Goal: Transaction & Acquisition: Book appointment/travel/reservation

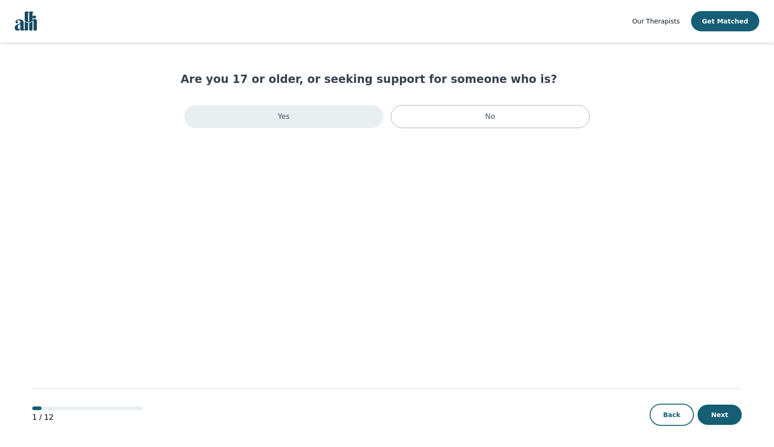
click at [307, 117] on div "Yes" at bounding box center [283, 116] width 199 height 23
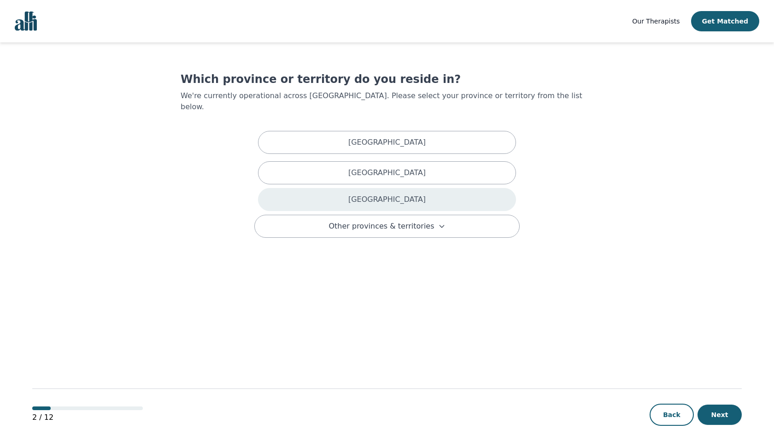
click at [399, 194] on p "[GEOGRAPHIC_DATA]" at bounding box center [386, 199] width 77 height 11
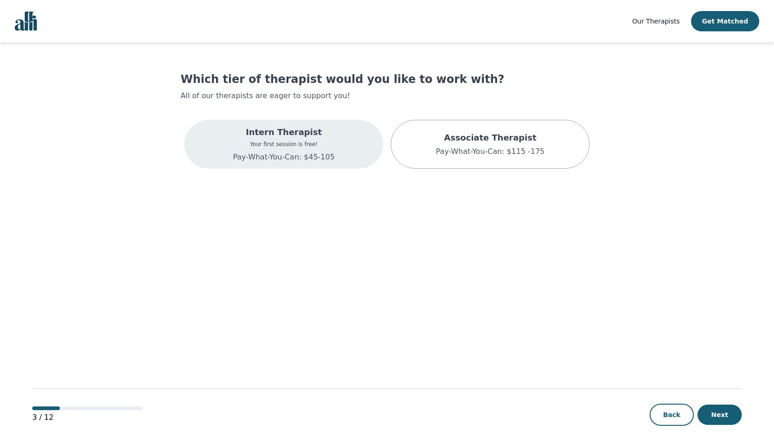
click at [360, 143] on div "Intern Therapist Your first session is free! Pay-What-You-Can: $45-105" at bounding box center [283, 144] width 199 height 49
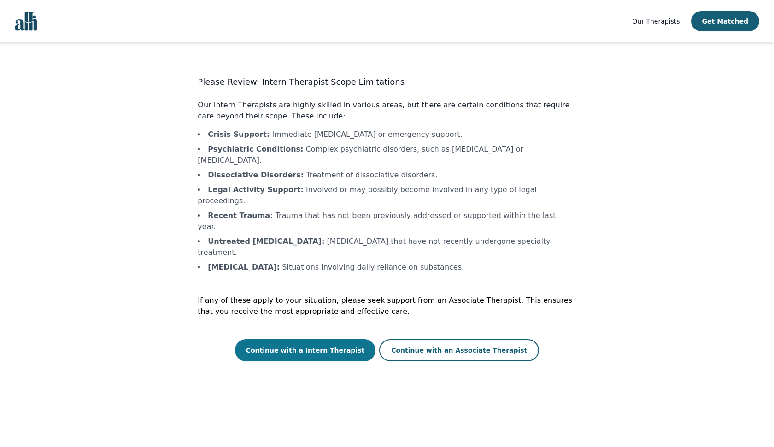
click at [354, 339] on button "Continue with a Intern Therapist" at bounding box center [305, 350] width 141 height 22
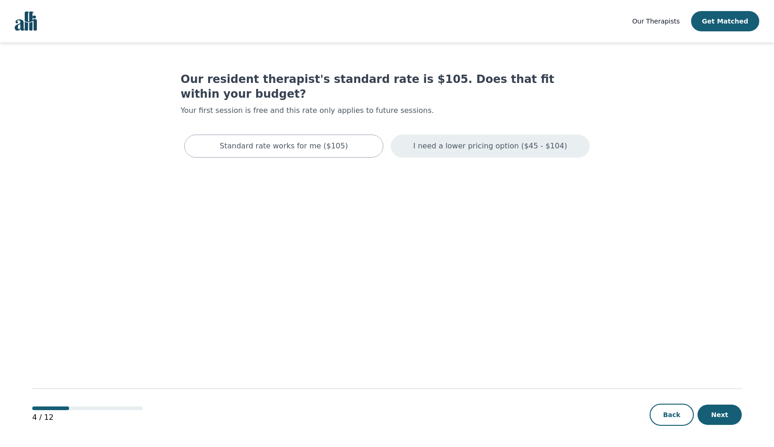
click at [409, 135] on div "I need a lower pricing option ($45 - $104)" at bounding box center [490, 146] width 199 height 23
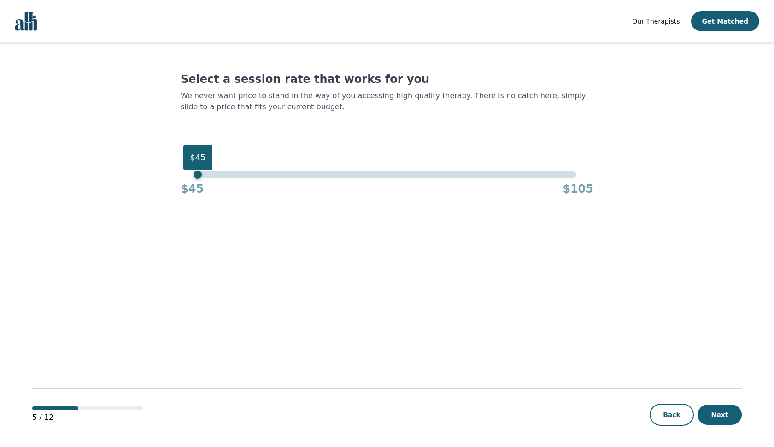
click at [201, 174] on div "$45" at bounding box center [387, 174] width 378 height 6
click at [733, 415] on button "Next" at bounding box center [719, 414] width 44 height 20
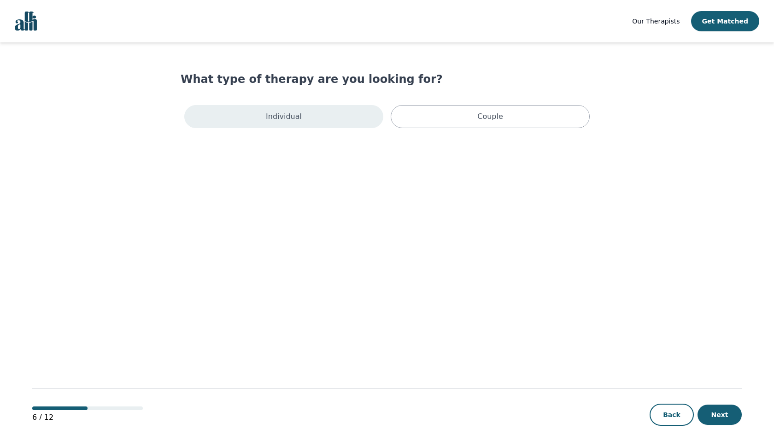
click at [357, 114] on div "Individual" at bounding box center [283, 116] width 199 height 23
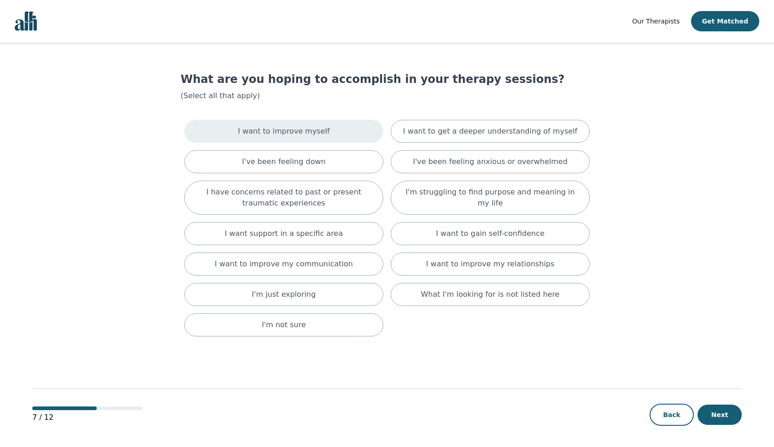
click at [370, 133] on div "I want to improve myself" at bounding box center [283, 131] width 199 height 23
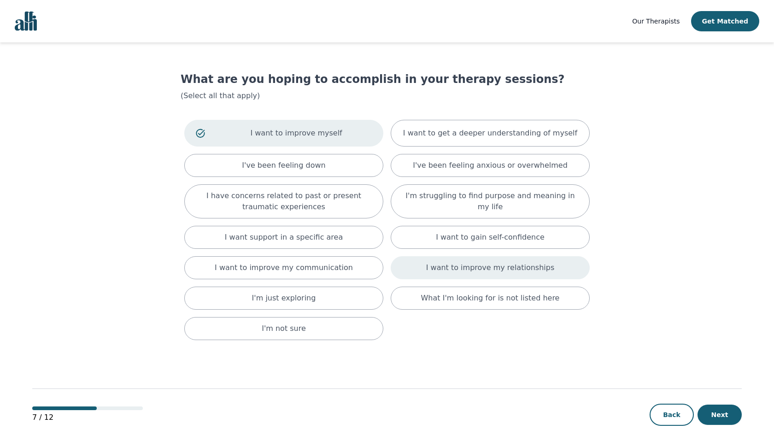
click at [403, 263] on div "I want to improve my relationships" at bounding box center [490, 267] width 199 height 23
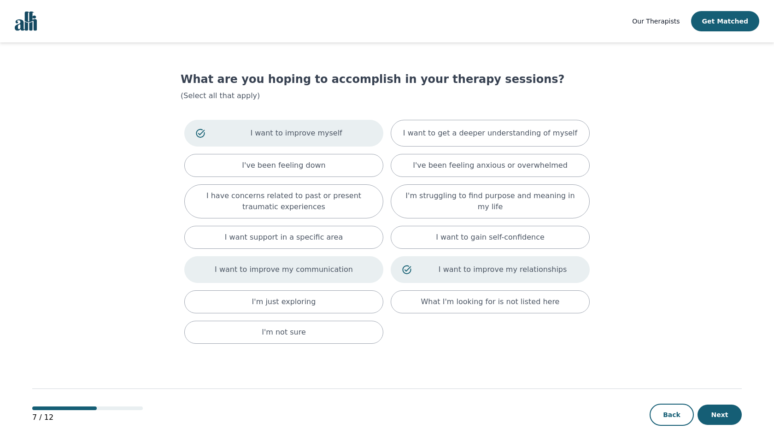
click at [377, 263] on div "I want to improve my communication" at bounding box center [283, 269] width 199 height 27
click at [595, 128] on main "What are you hoping to accomplish in your therapy sessions? (Select all that ap…" at bounding box center [386, 244] width 709 height 405
click at [717, 414] on button "Next" at bounding box center [719, 414] width 44 height 20
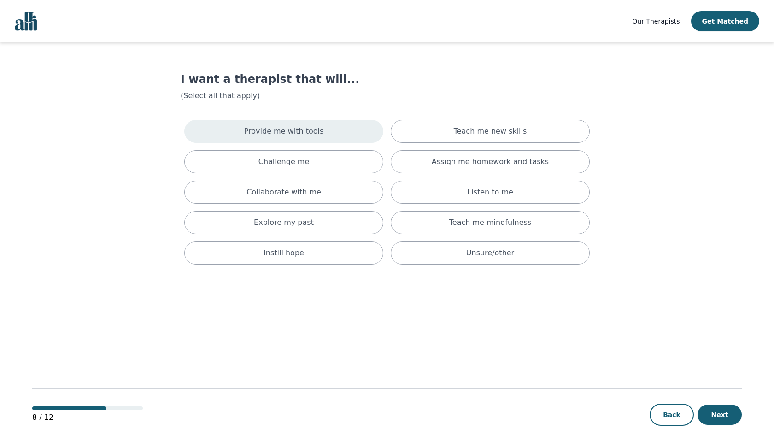
click at [346, 133] on div "Provide me with tools" at bounding box center [283, 131] width 199 height 23
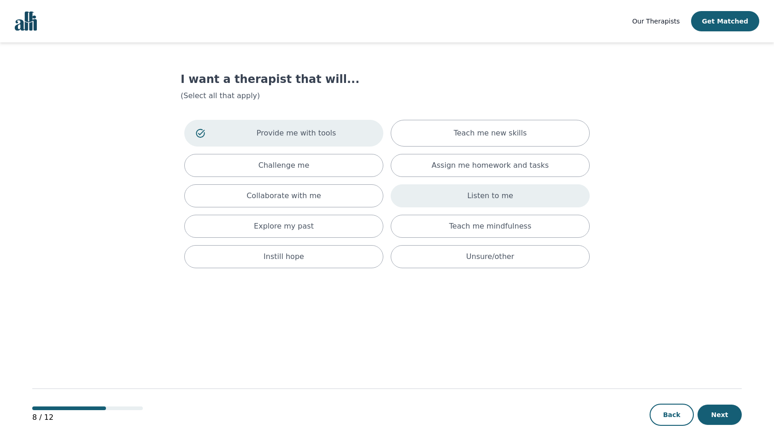
click at [413, 190] on div "Listen to me" at bounding box center [490, 195] width 199 height 23
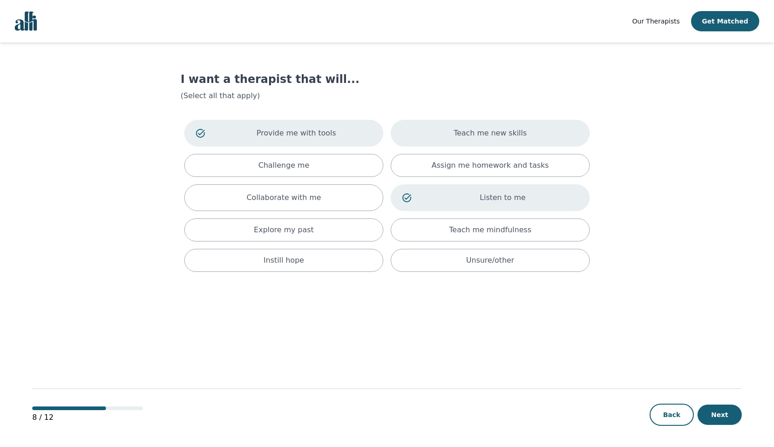
click at [412, 135] on div "Teach me new skills" at bounding box center [490, 133] width 199 height 27
click at [408, 162] on div "Assign me homework and tasks" at bounding box center [490, 165] width 199 height 23
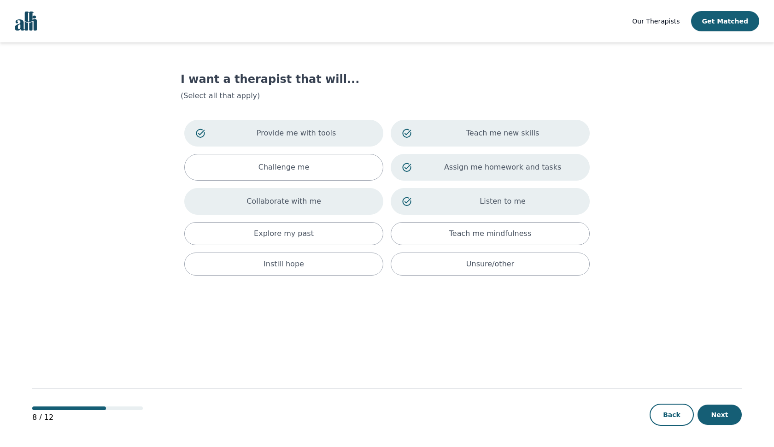
click at [360, 193] on div "Collaborate with me" at bounding box center [283, 201] width 199 height 27
click at [731, 411] on button "Next" at bounding box center [719, 414] width 44 height 20
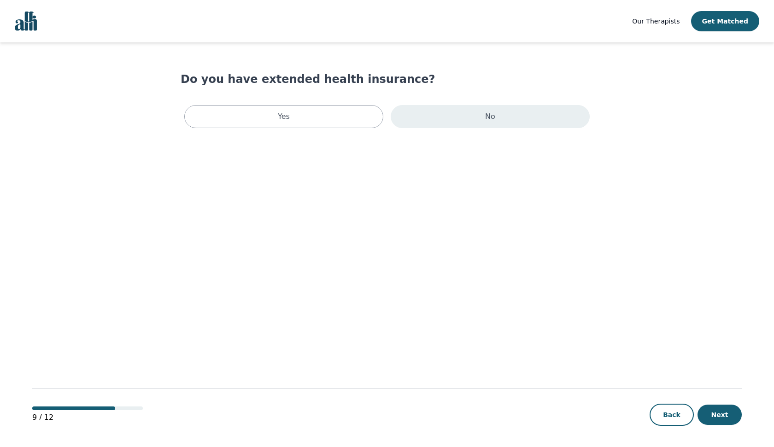
click at [437, 120] on div "No" at bounding box center [490, 116] width 199 height 23
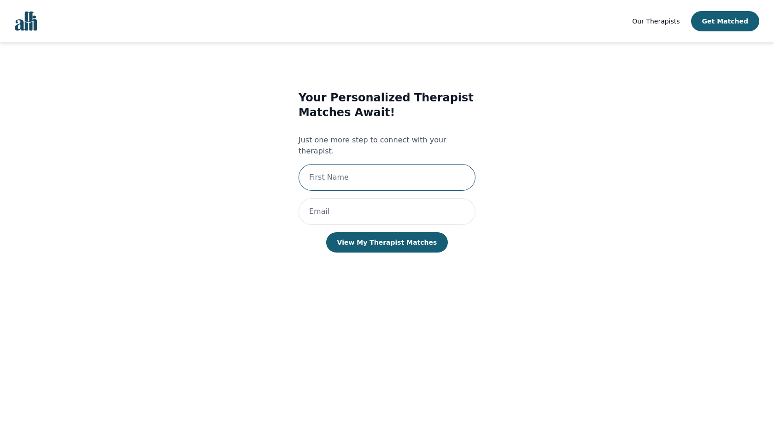
type input "David"
type input "davidsuasti52@gmail.com"
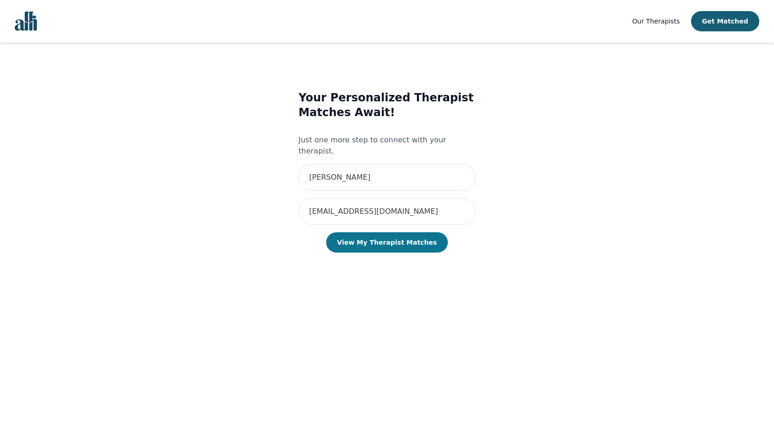
click at [369, 240] on button "View My Therapist Matches" at bounding box center [387, 242] width 122 height 20
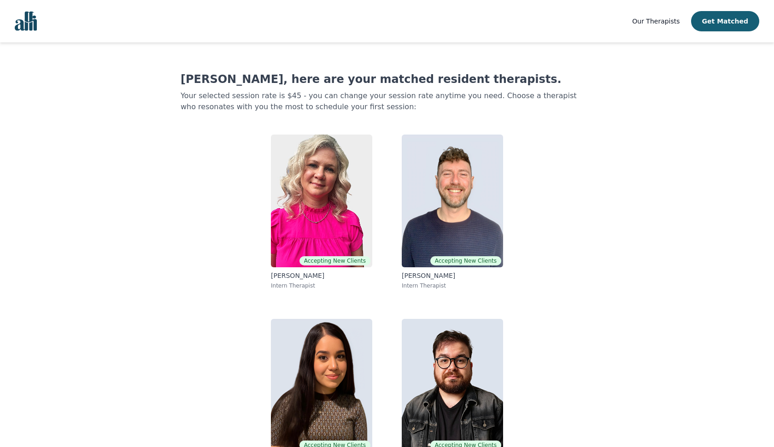
click at [649, 19] on span "Our Therapists" at bounding box center [655, 21] width 47 height 7
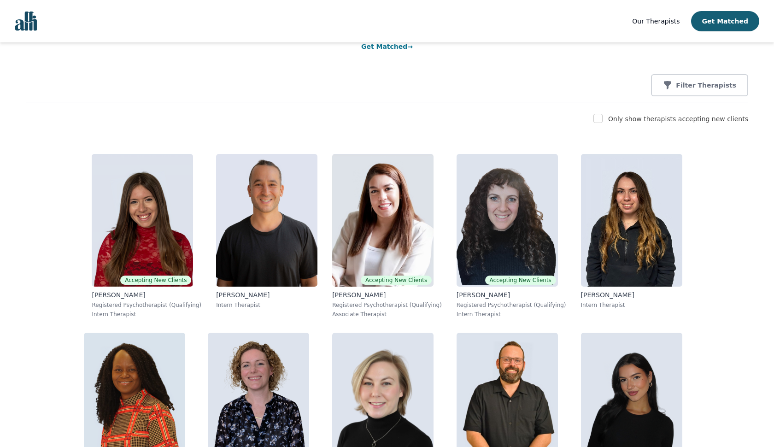
scroll to position [95, 0]
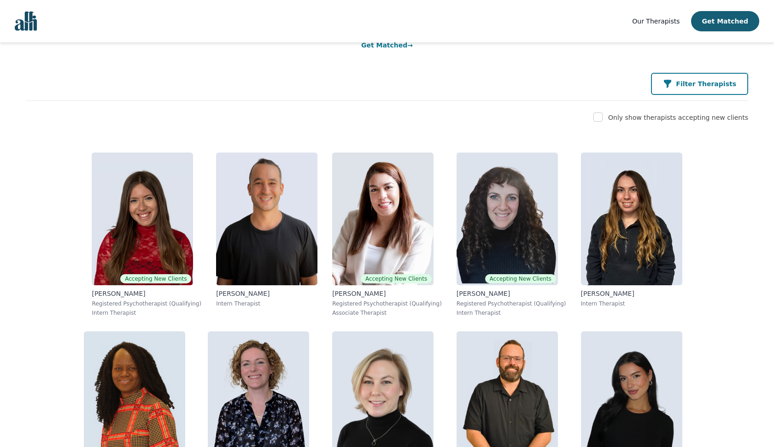
click at [671, 82] on icon "button" at bounding box center [667, 84] width 7 height 8
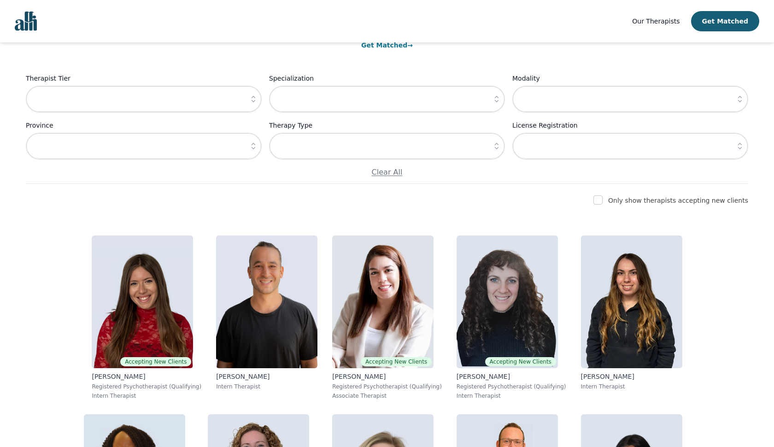
click at [497, 99] on icon "button" at bounding box center [496, 98] width 9 height 9
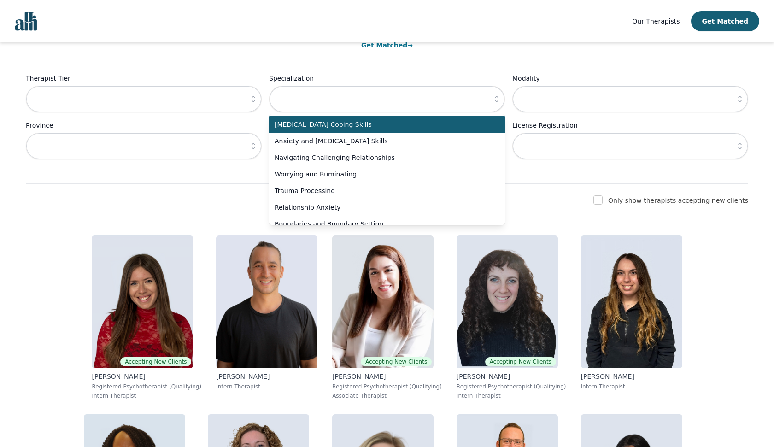
click at [472, 67] on div "Find the right therapist for you Not sure where to start? Let us help you match…" at bounding box center [387, 65] width 722 height 236
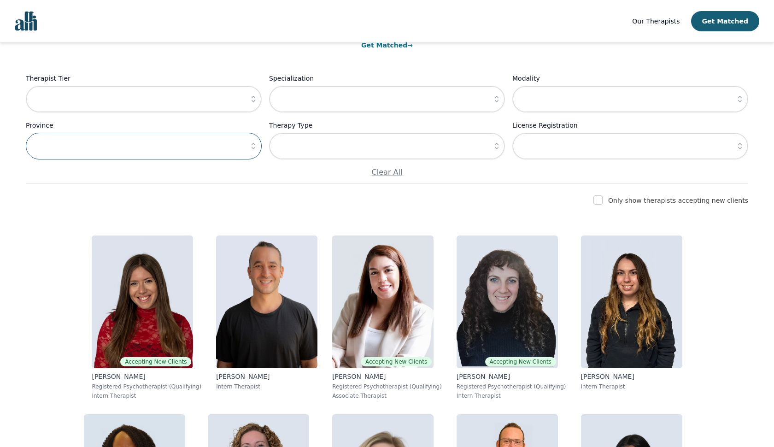
click at [215, 151] on input "text" at bounding box center [144, 146] width 236 height 27
click at [252, 147] on icon "button" at bounding box center [253, 145] width 9 height 9
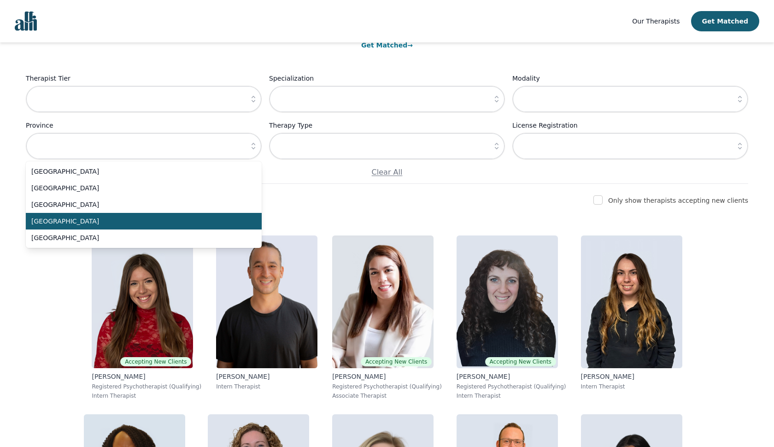
click at [123, 221] on span "Ontario" at bounding box center [138, 221] width 214 height 9
type input "Ontario"
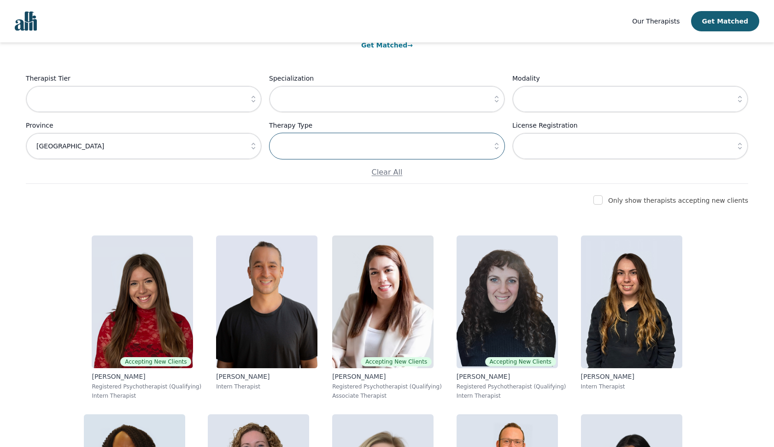
click at [386, 144] on input "text" at bounding box center [387, 146] width 236 height 27
click at [492, 144] on icon "button" at bounding box center [496, 145] width 9 height 9
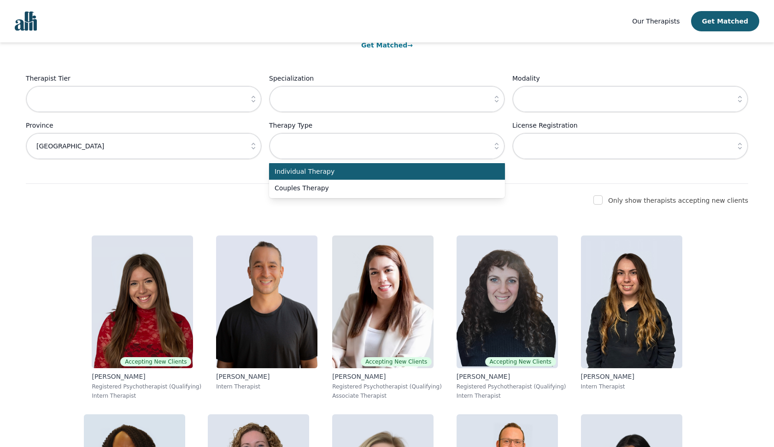
click at [456, 170] on span "Individual Therapy" at bounding box center [382, 171] width 214 height 9
type input "Individual Therapy"
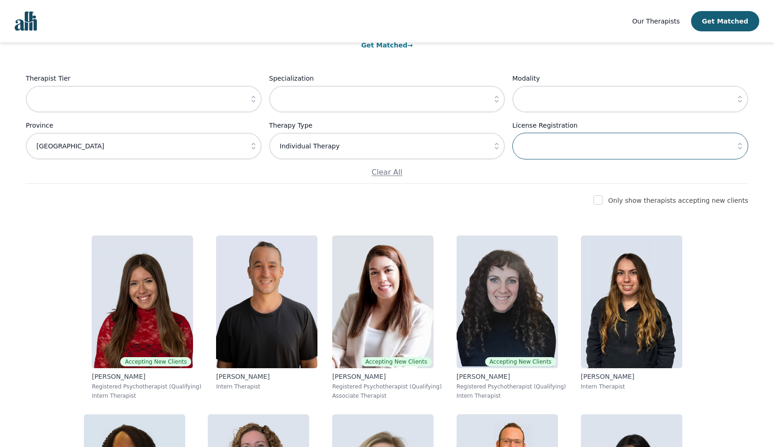
click at [548, 147] on input "text" at bounding box center [630, 146] width 236 height 27
click at [741, 154] on button "button" at bounding box center [740, 146] width 17 height 27
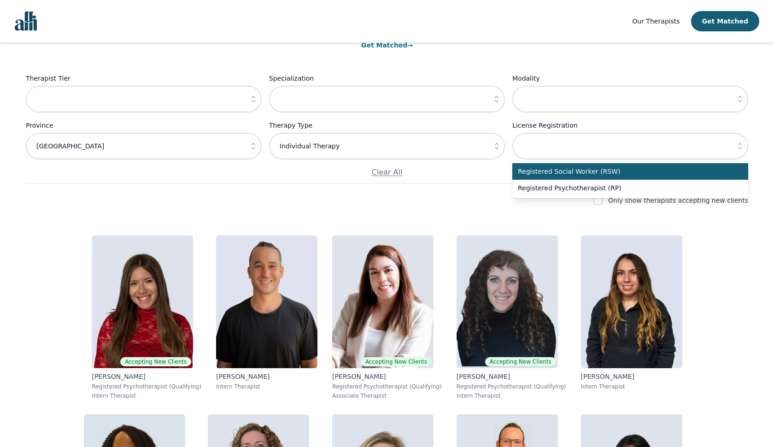
click at [737, 100] on icon "button" at bounding box center [739, 98] width 9 height 9
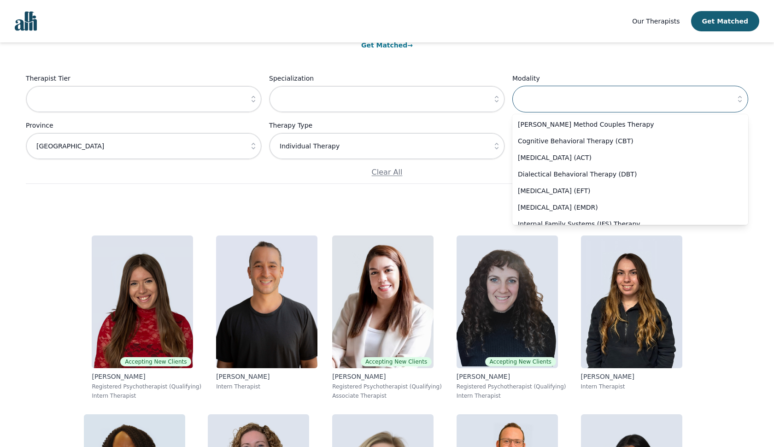
scroll to position [0, 0]
click at [485, 61] on div "Find the right therapist for you Not sure where to start? Let us help you match…" at bounding box center [387, 65] width 722 height 236
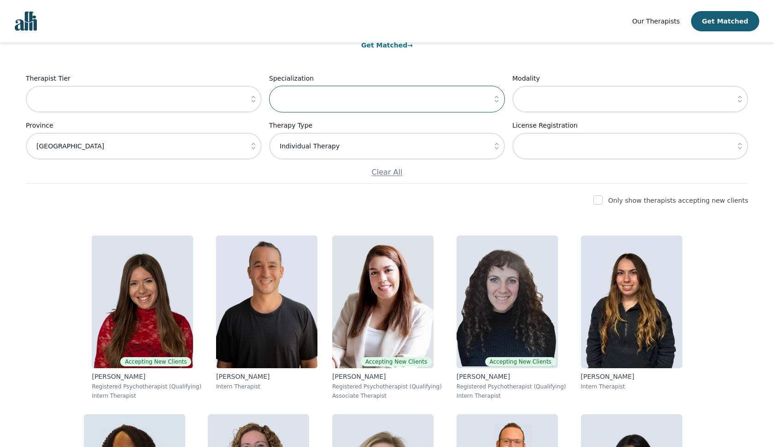
click at [439, 103] on input "text" at bounding box center [387, 99] width 236 height 27
click at [501, 102] on icon "button" at bounding box center [496, 98] width 9 height 9
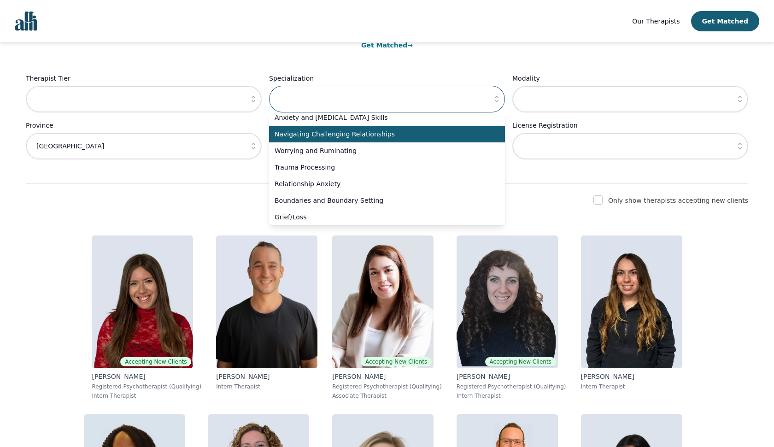
scroll to position [5, 0]
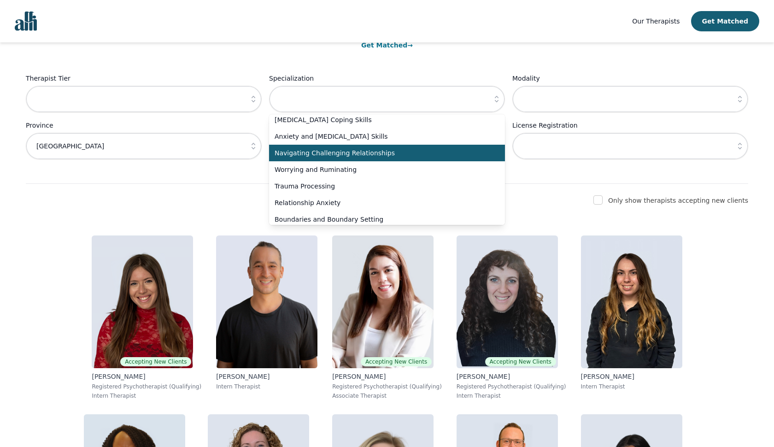
click at [399, 153] on span "Navigating Challenging Relationships" at bounding box center [382, 152] width 214 height 9
type input "Navigating Challenging Relationships"
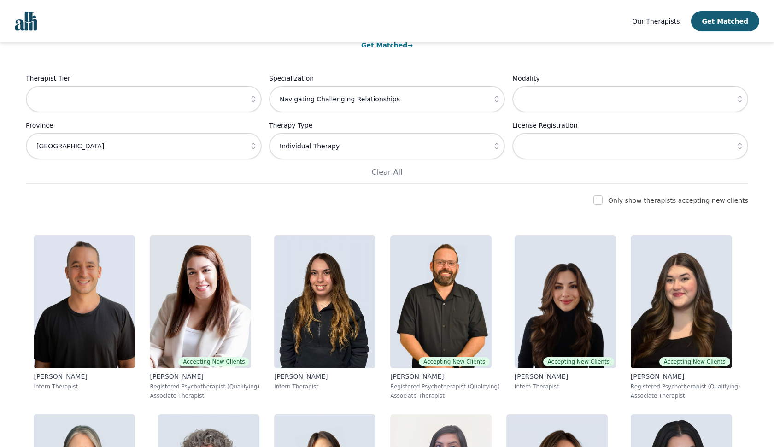
click at [252, 94] on button "button" at bounding box center [253, 99] width 17 height 27
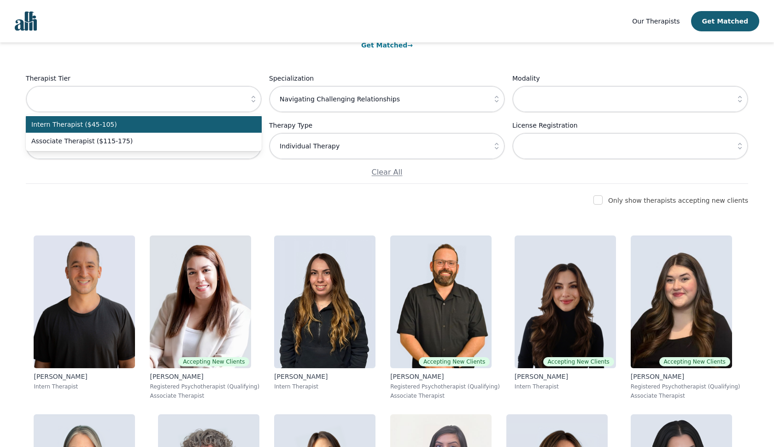
click at [210, 122] on span "Intern Therapist ($45-105)" at bounding box center [138, 124] width 214 height 9
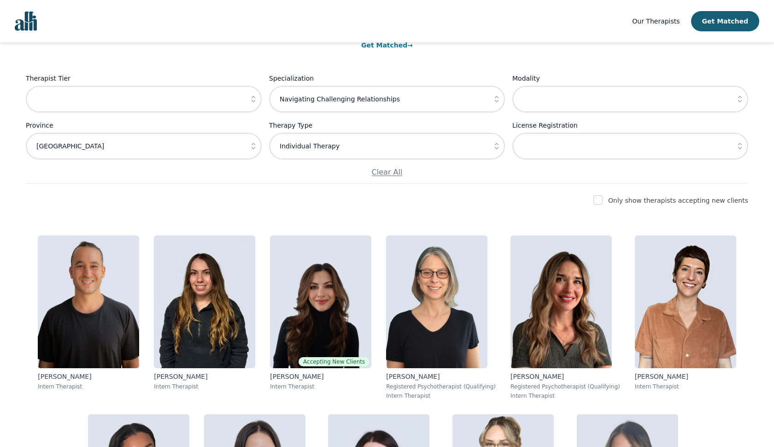
type input "Intern Therapist ($45-105)"
click at [378, 201] on div "Only show therapists accepting new clients" at bounding box center [387, 200] width 722 height 11
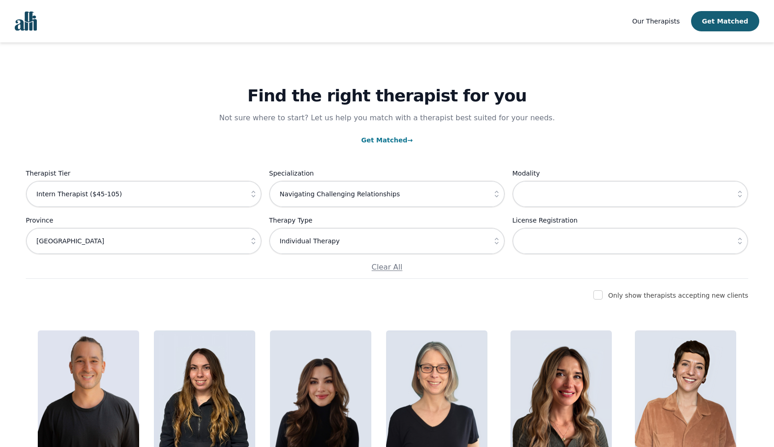
scroll to position [0, 0]
click at [503, 163] on div "Find the right therapist for you Not sure where to start? Let us help you match…" at bounding box center [387, 160] width 722 height 236
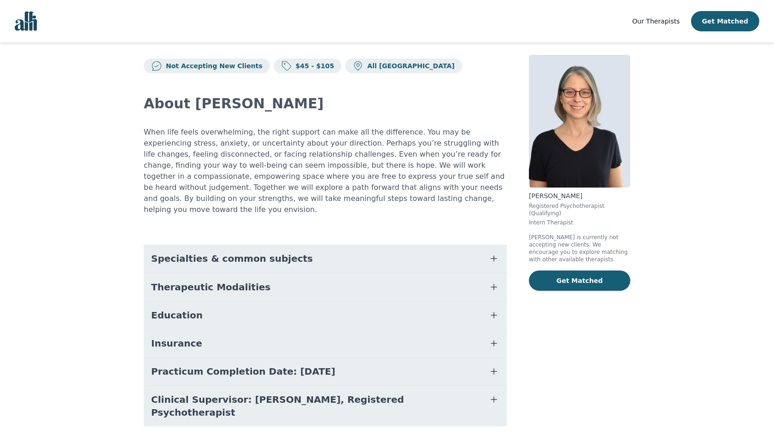
scroll to position [9, 0]
click at [400, 245] on button "Specialties & common subjects" at bounding box center [325, 259] width 363 height 28
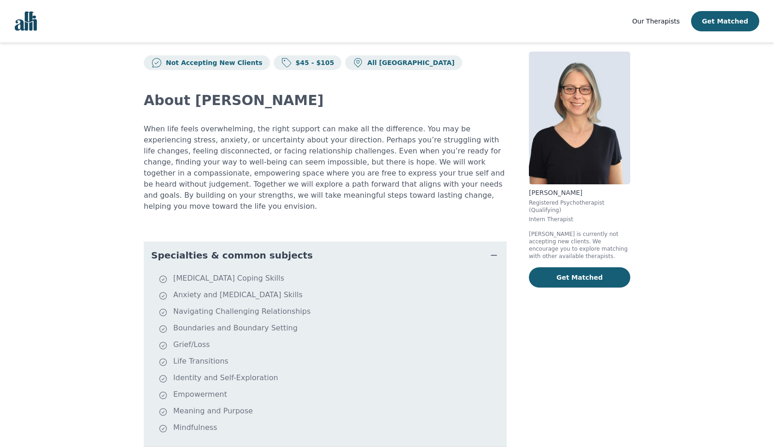
scroll to position [10, 0]
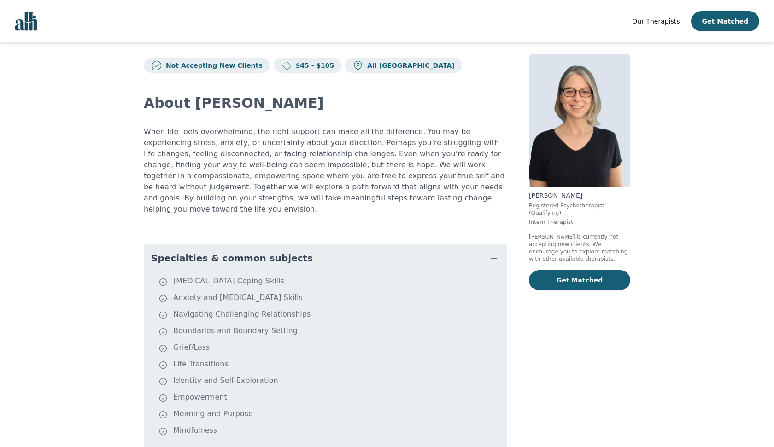
click at [488, 252] on icon "button" at bounding box center [493, 257] width 11 height 11
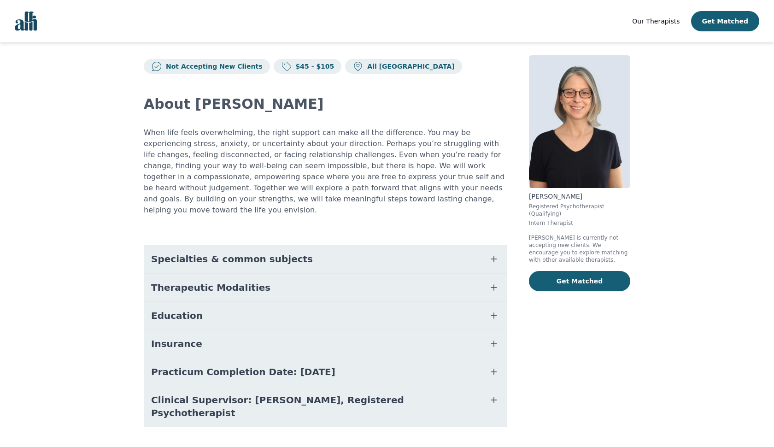
click at [486, 302] on button "Education" at bounding box center [325, 316] width 363 height 28
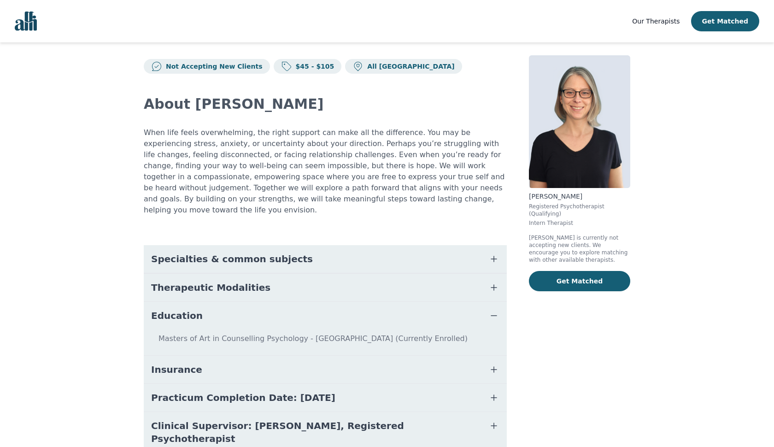
click at [487, 302] on button "Education" at bounding box center [325, 316] width 363 height 28
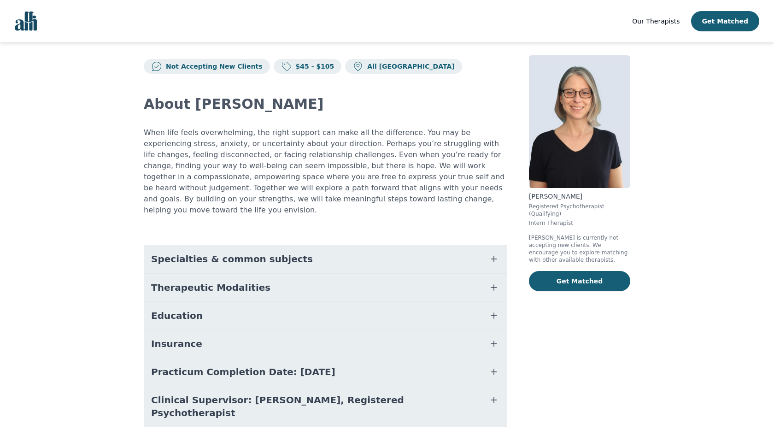
click at [484, 245] on button "Specialties & common subjects" at bounding box center [325, 259] width 363 height 28
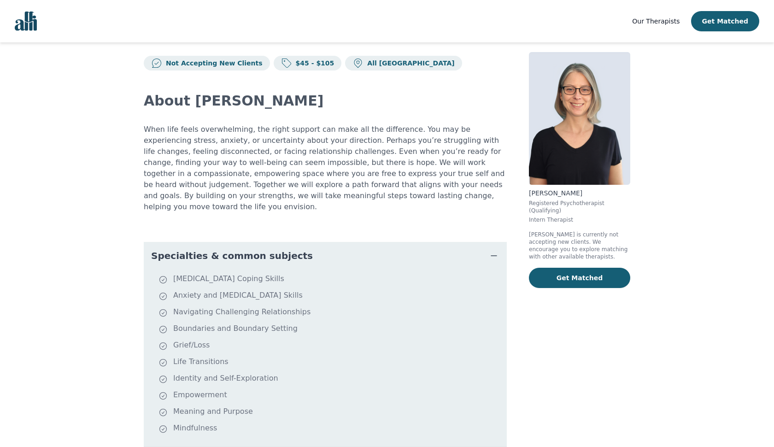
click at [484, 243] on button "Specialties & common subjects" at bounding box center [325, 256] width 363 height 28
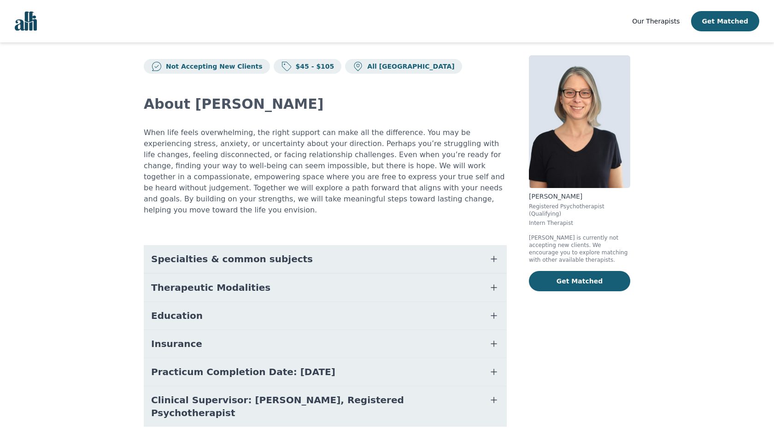
click at [521, 88] on div "Not Accepting New Clients $45 - $105 All Canada About Meghan When life feels ov…" at bounding box center [387, 252] width 531 height 438
click at [403, 245] on button "Specialties & common subjects" at bounding box center [325, 259] width 363 height 28
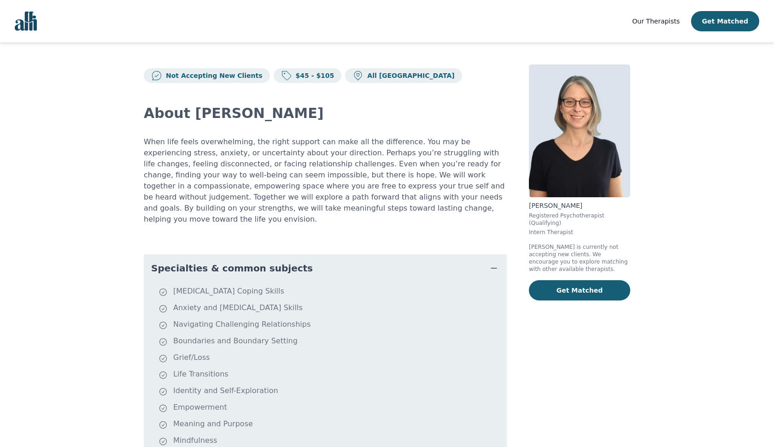
scroll to position [0, 0]
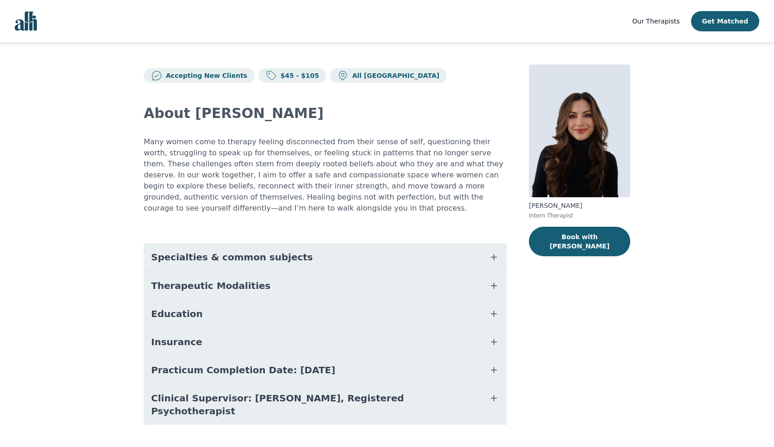
click at [491, 254] on icon "button" at bounding box center [493, 257] width 11 height 11
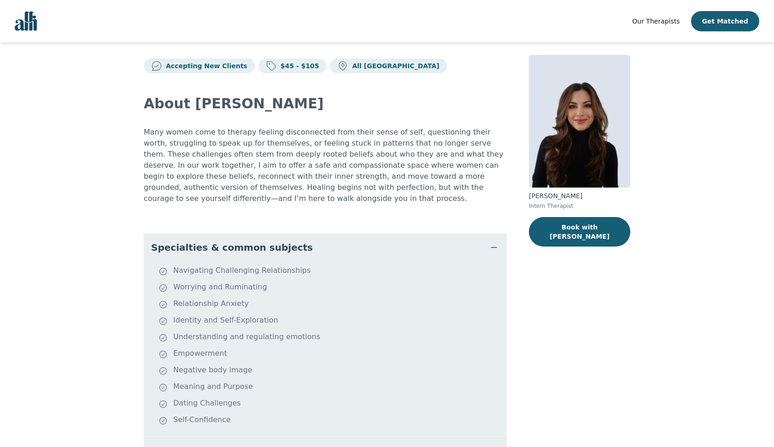
scroll to position [10, 0]
click at [510, 242] on div "Accepting New Clients $45 - $105 All Canada About Saba Many women come to thera…" at bounding box center [387, 335] width 531 height 604
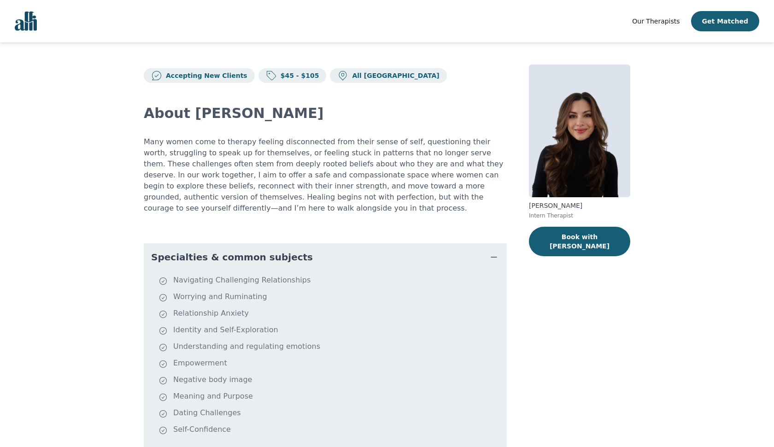
scroll to position [0, 0]
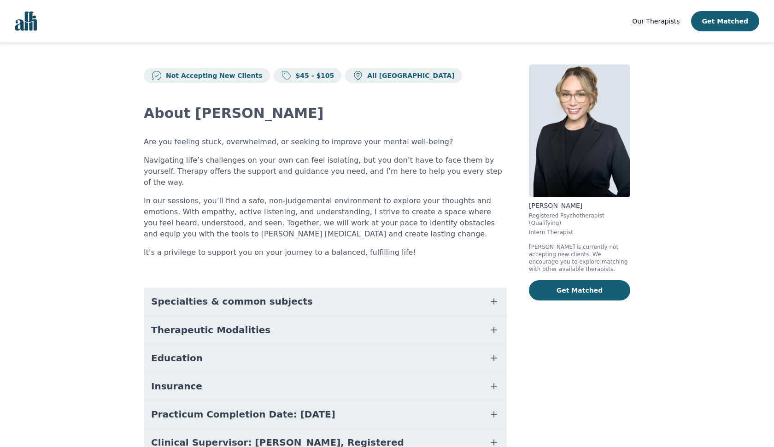
click at [513, 74] on div "Not Accepting New Clients $45 - $105 All Canada About [PERSON_NAME] Are you fee…" at bounding box center [387, 277] width 531 height 471
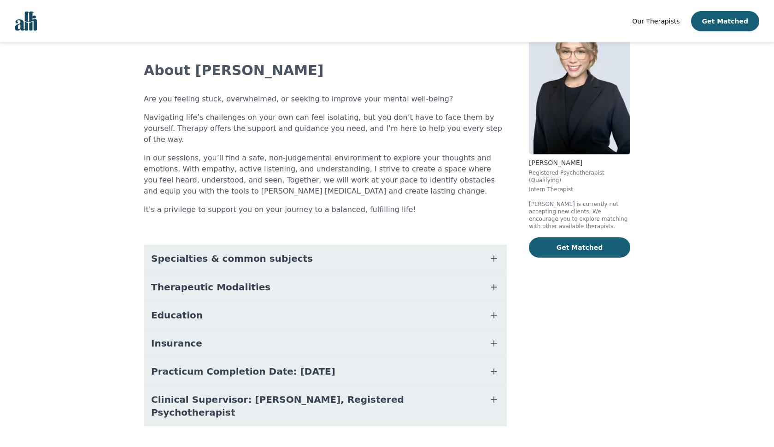
scroll to position [42, 0]
click at [460, 250] on button "Specialties & common subjects" at bounding box center [325, 259] width 363 height 28
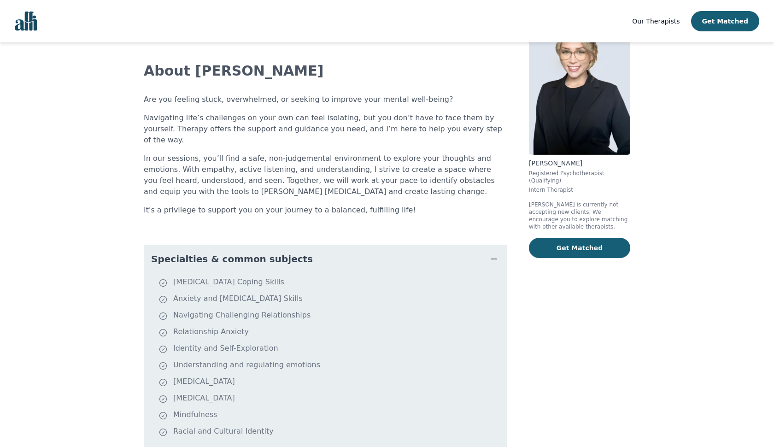
scroll to position [40, 0]
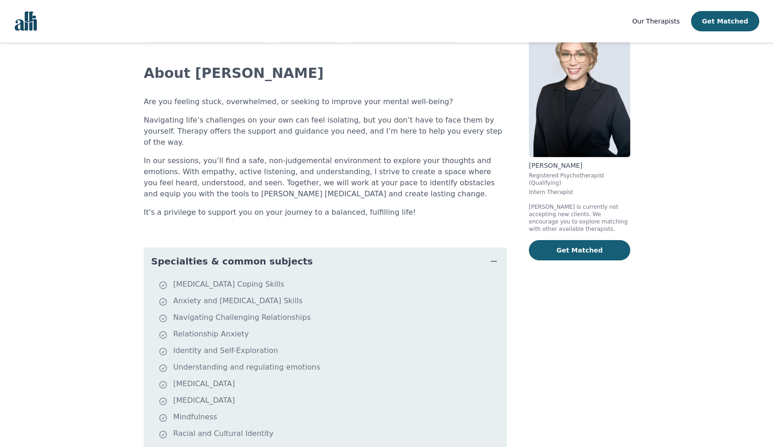
click at [495, 256] on icon "button" at bounding box center [493, 261] width 11 height 11
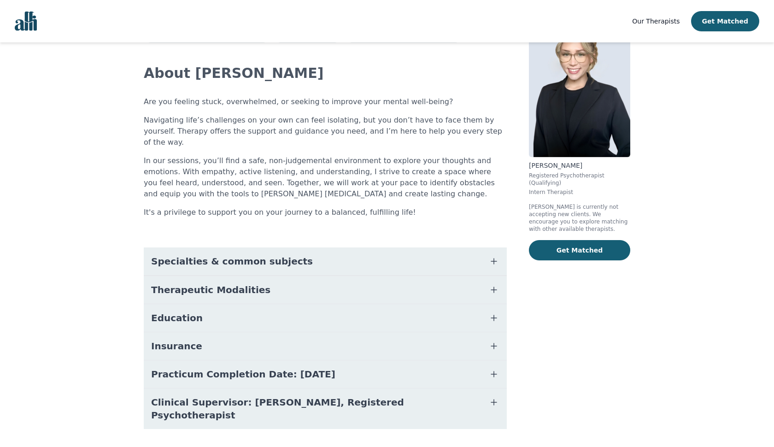
click at [495, 256] on icon "button" at bounding box center [493, 261] width 11 height 11
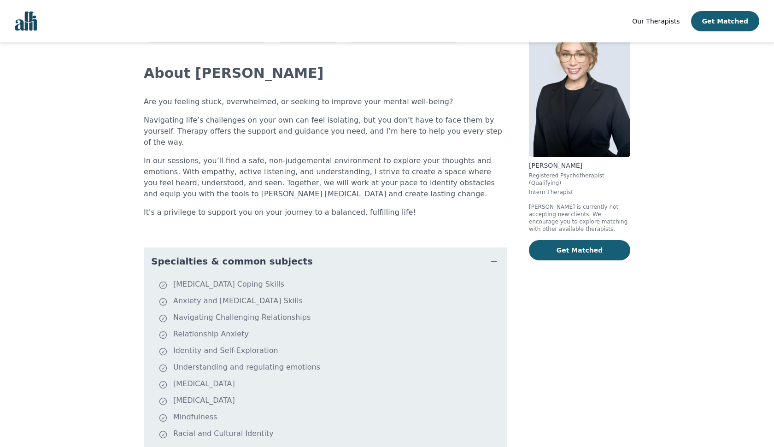
click at [495, 256] on icon "button" at bounding box center [493, 261] width 11 height 11
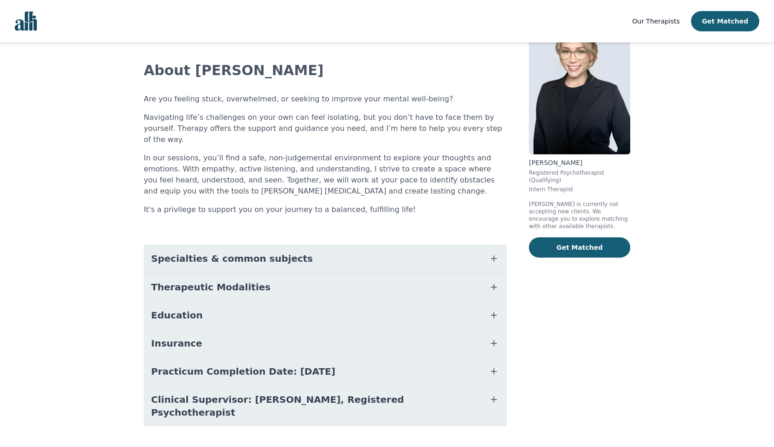
scroll to position [42, 0]
click at [475, 277] on button "Therapeutic Modalities" at bounding box center [325, 288] width 363 height 28
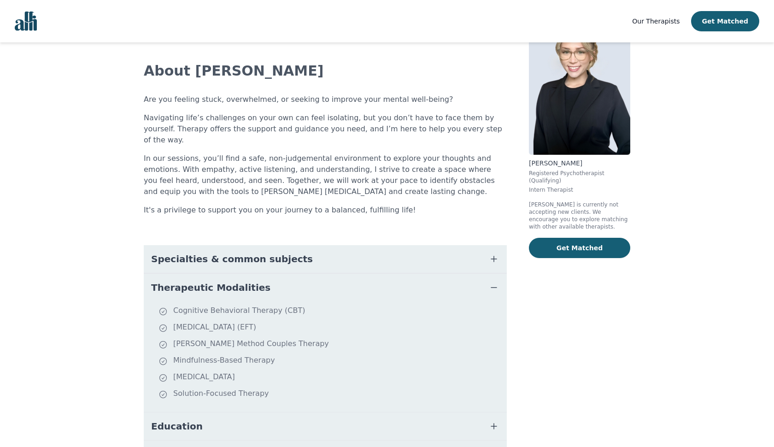
click at [491, 282] on icon "button" at bounding box center [493, 287] width 11 height 11
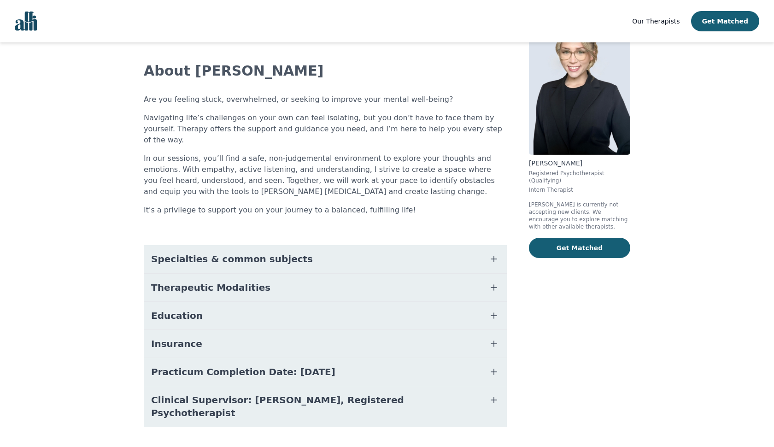
click at [488, 310] on icon "button" at bounding box center [493, 315] width 11 height 11
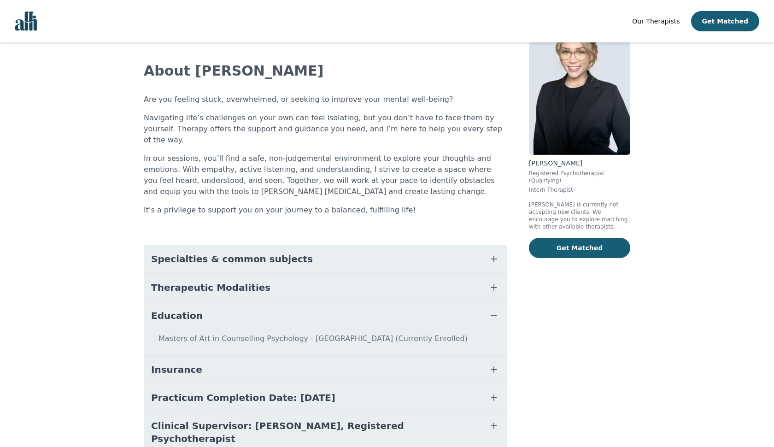
click at [489, 310] on icon "button" at bounding box center [493, 315] width 11 height 11
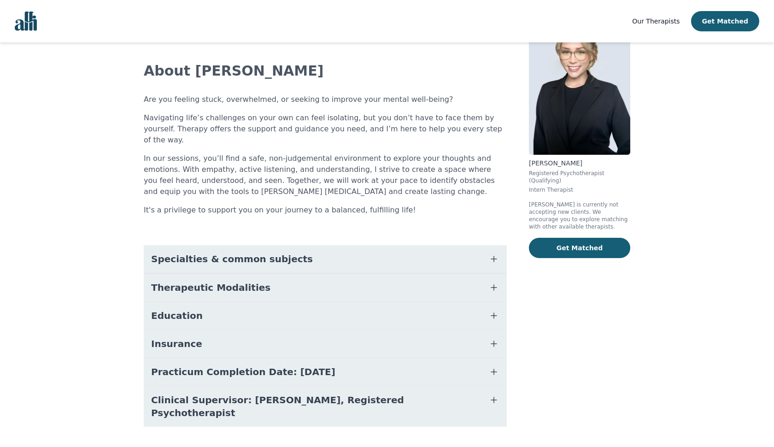
click at [489, 338] on icon "button" at bounding box center [493, 343] width 11 height 11
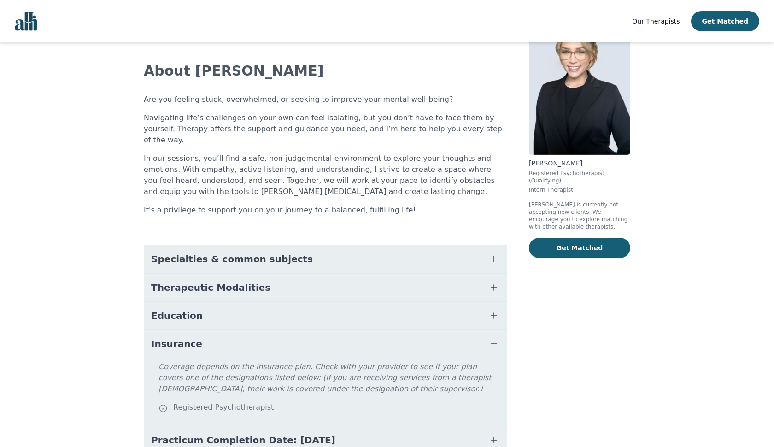
click at [489, 338] on icon "button" at bounding box center [493, 343] width 11 height 11
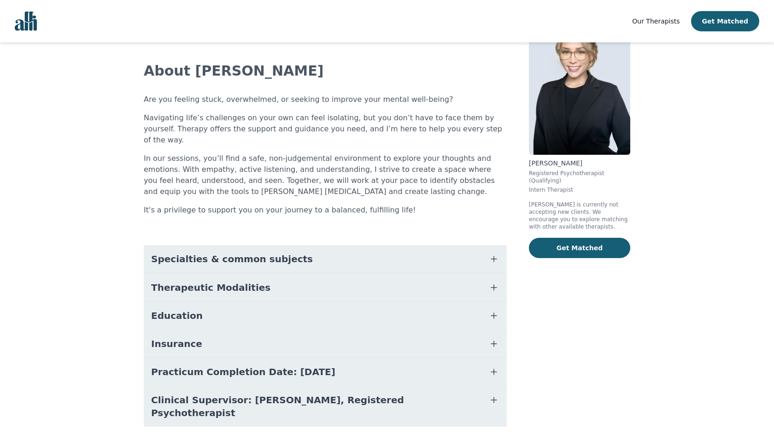
click at [490, 366] on icon "button" at bounding box center [493, 371] width 11 height 11
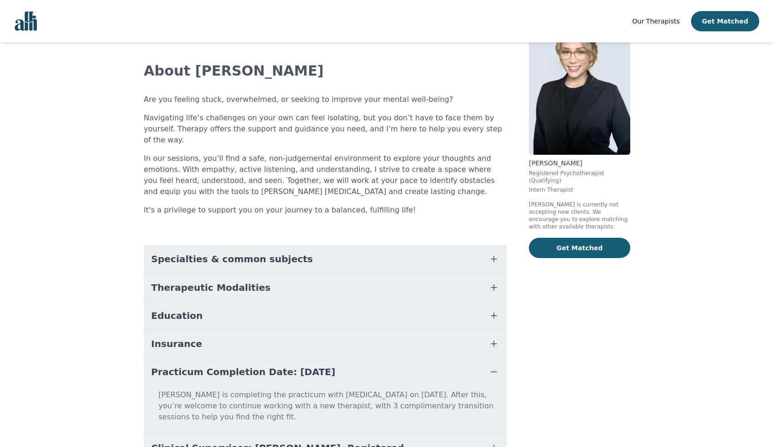
click at [490, 366] on icon "button" at bounding box center [493, 371] width 11 height 11
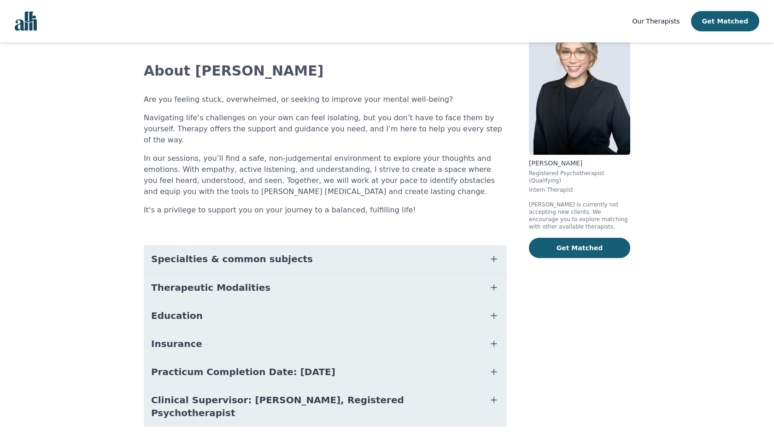
click at [490, 366] on icon "button" at bounding box center [493, 371] width 11 height 11
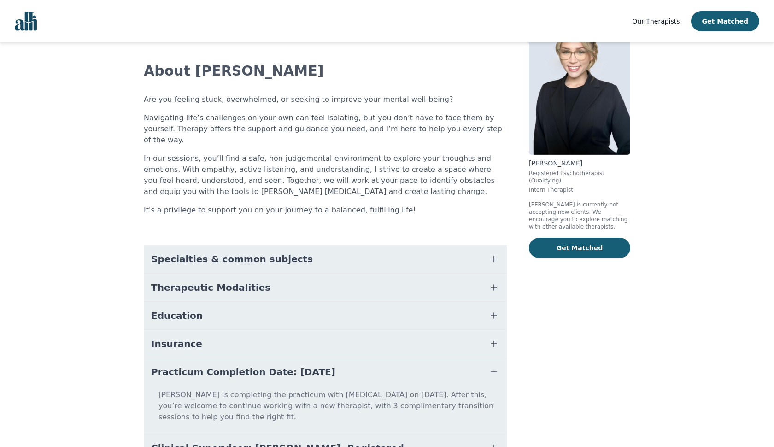
click at [490, 366] on icon "button" at bounding box center [493, 371] width 11 height 11
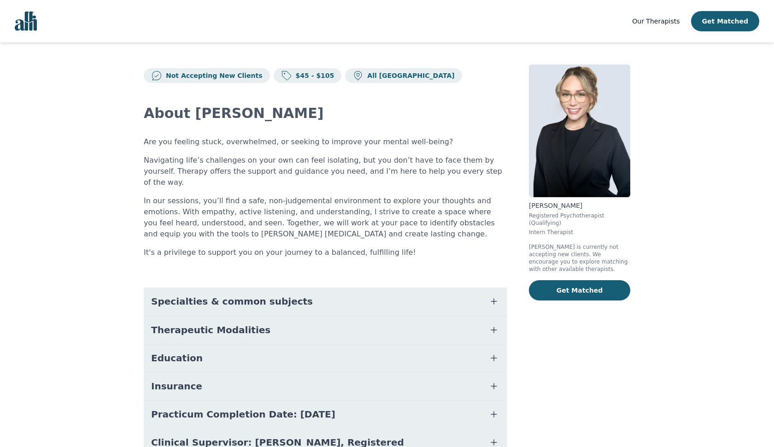
scroll to position [0, 0]
click at [226, 77] on p "Not Accepting New Clients" at bounding box center [212, 75] width 100 height 9
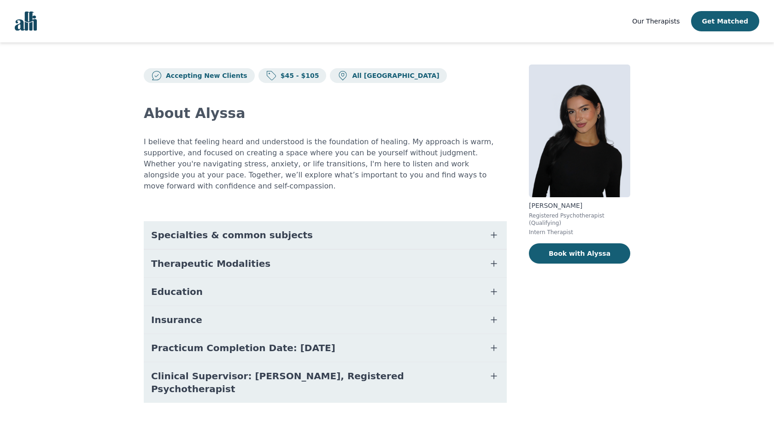
click at [410, 253] on button "Therapeutic Modalities" at bounding box center [325, 264] width 363 height 28
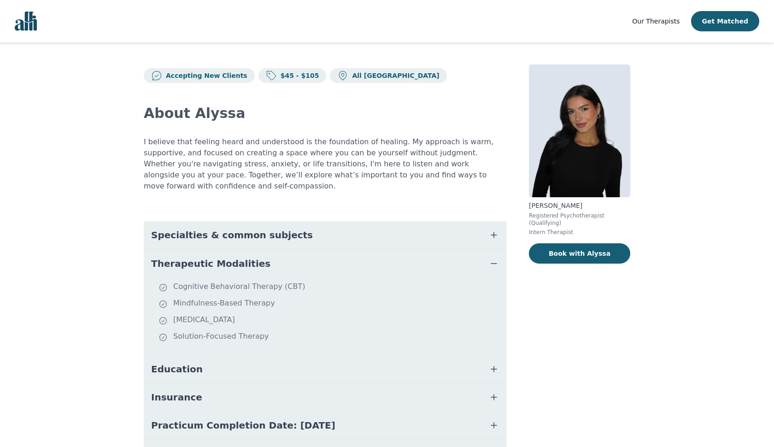
click at [411, 251] on button "Therapeutic Modalities" at bounding box center [325, 264] width 363 height 28
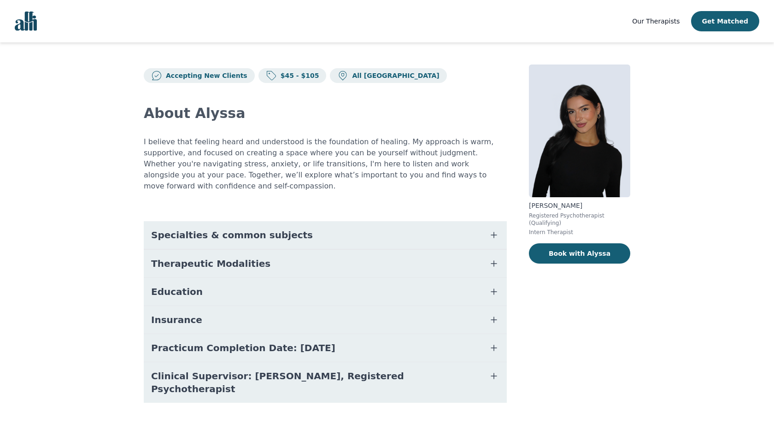
click at [411, 231] on button "Specialties & common subjects" at bounding box center [325, 235] width 363 height 28
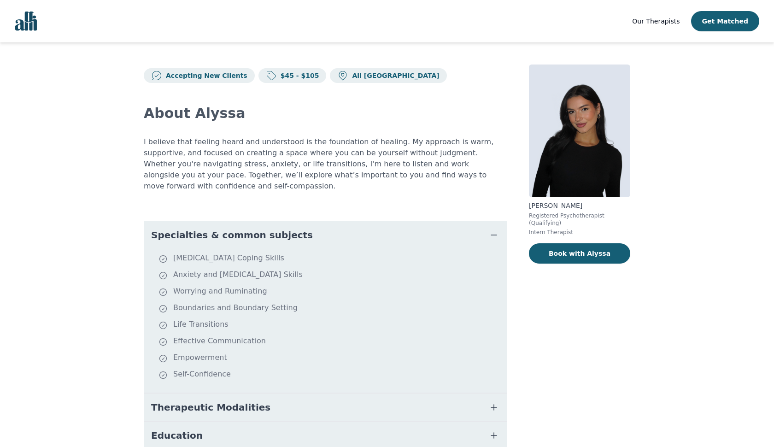
click at [413, 226] on button "Specialties & common subjects" at bounding box center [325, 235] width 363 height 28
